Goal: Task Accomplishment & Management: Manage account settings

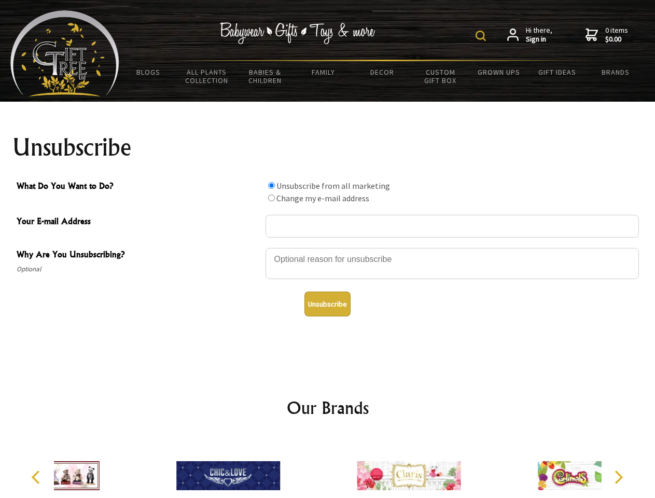
click at [482, 36] on img at bounding box center [481, 36] width 10 height 10
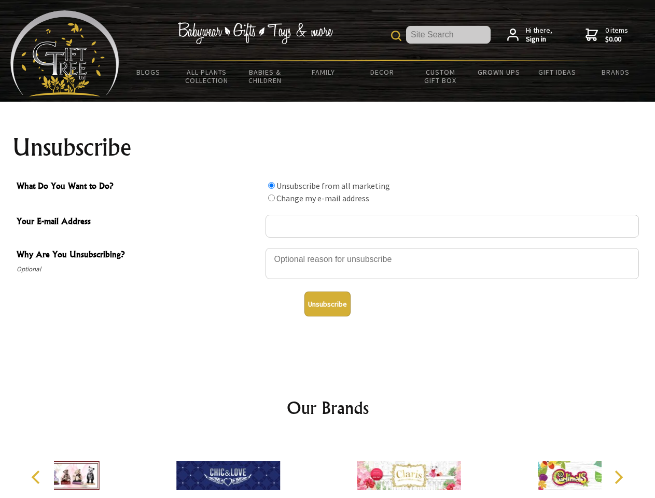
click at [328, 247] on div at bounding box center [452, 265] width 373 height 36
click at [271, 185] on input "What Do You Want to Do?" at bounding box center [271, 185] width 7 height 7
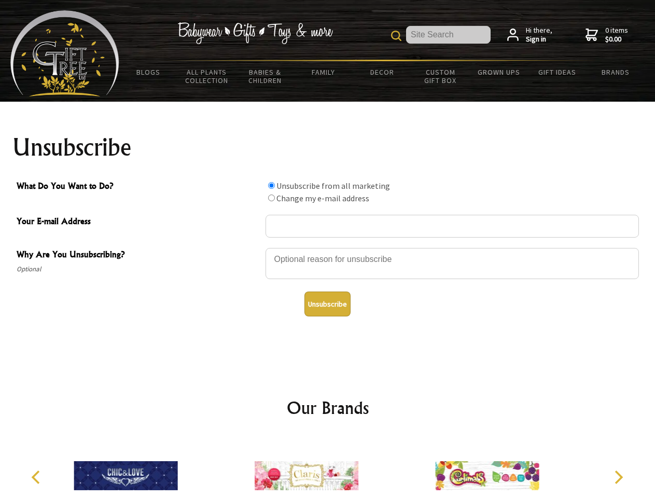
click at [271, 198] on input "What Do You Want to Do?" at bounding box center [271, 198] width 7 height 7
click at [327, 304] on button "Unsubscribe" at bounding box center [327, 304] width 46 height 25
click at [328, 467] on img at bounding box center [307, 476] width 104 height 78
click at [37, 477] on icon "Previous" at bounding box center [36, 476] width 13 height 13
click at [618, 477] on icon "Next" at bounding box center [617, 476] width 13 height 13
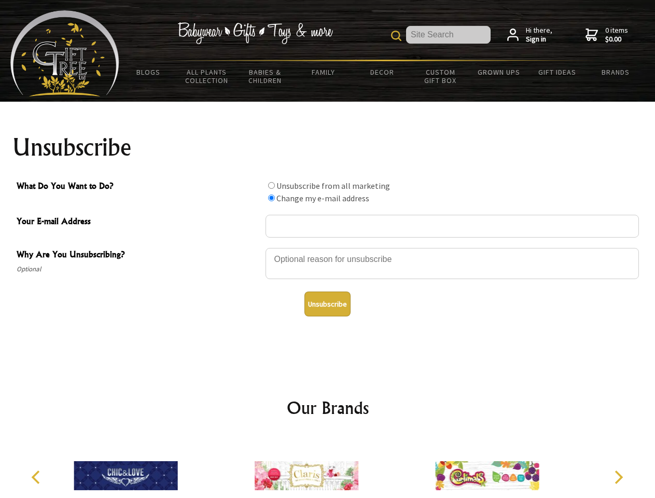
radio input "true"
